Goal: Browse casually: Explore the website without a specific task or goal

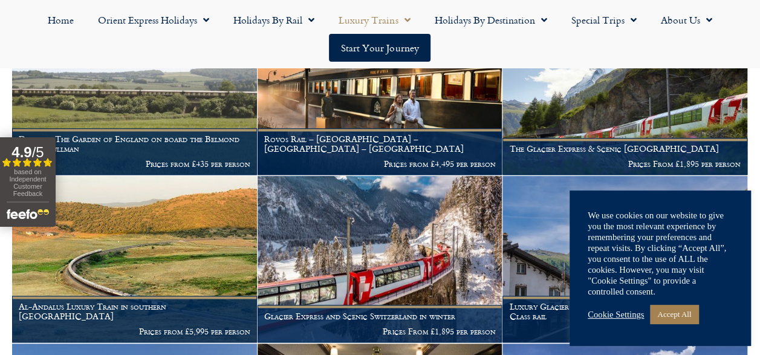
scroll to position [788, 0]
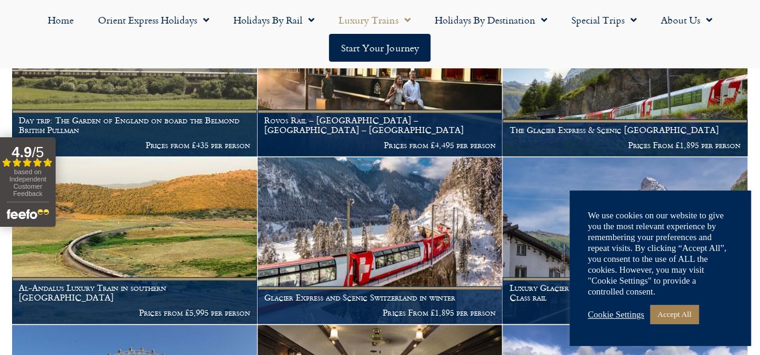
click at [698, 316] on link "Accept All" at bounding box center [674, 314] width 48 height 19
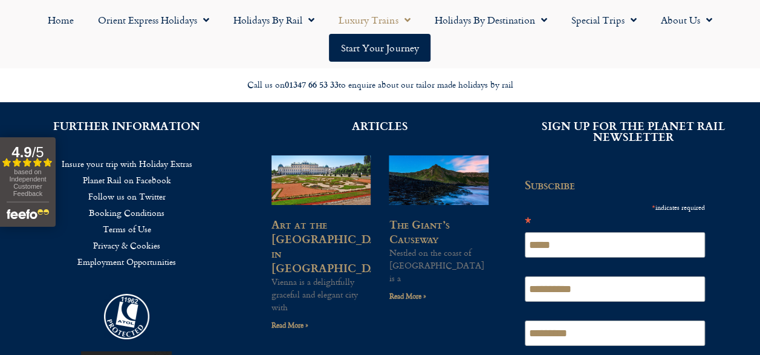
scroll to position [1914, 0]
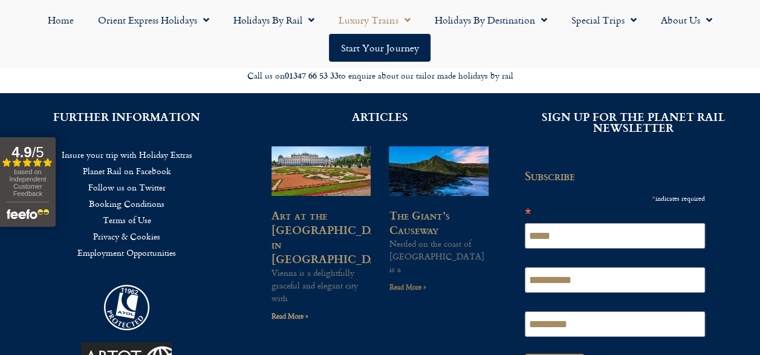
click at [408, 293] on link "Read More »" at bounding box center [407, 286] width 37 height 11
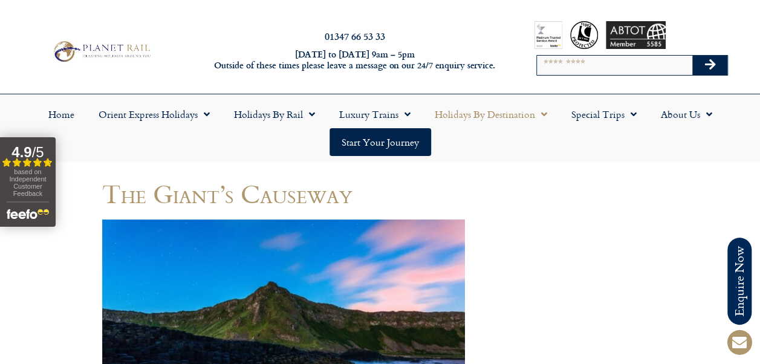
click at [545, 114] on span "Menu" at bounding box center [541, 114] width 12 height 22
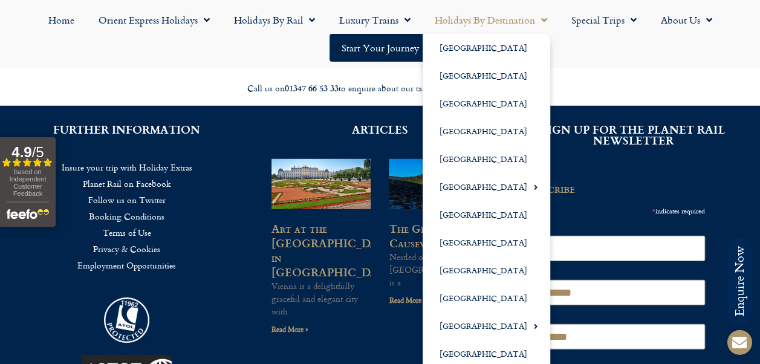
scroll to position [1680, 0]
